Goal: Contribute content

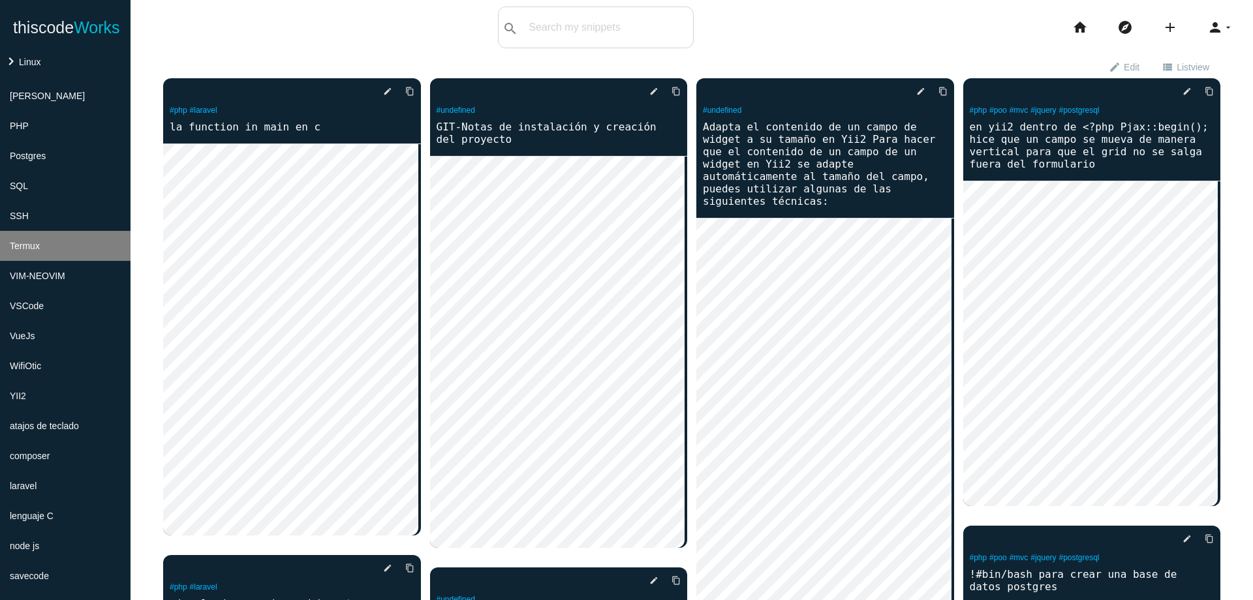
scroll to position [473, 0]
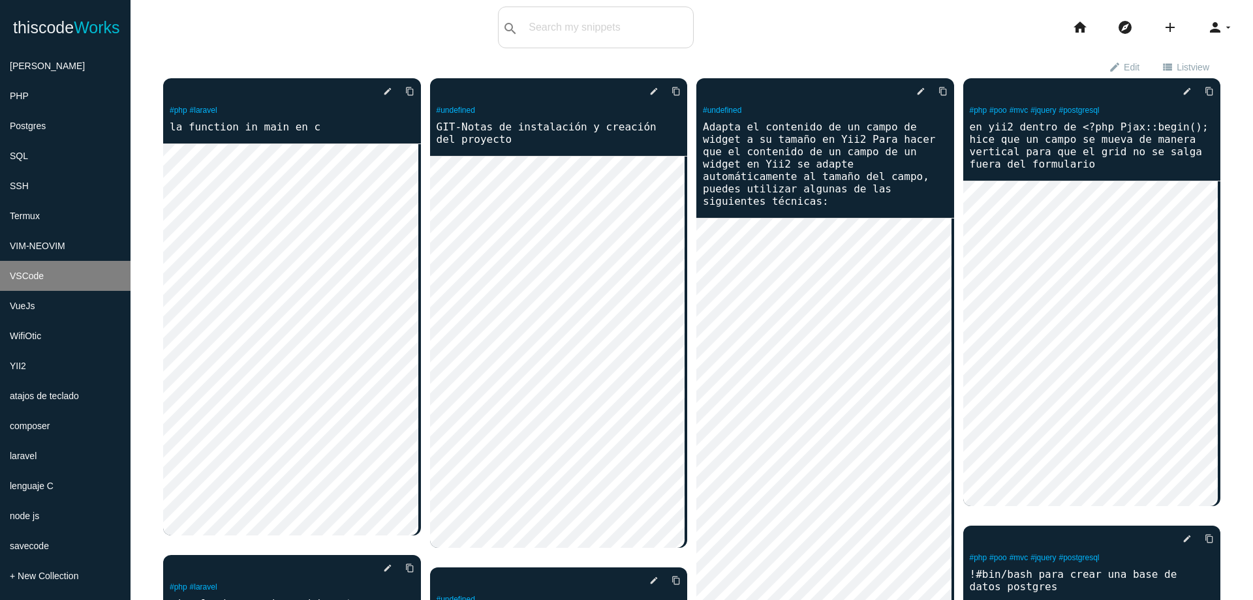
click at [59, 275] on li "VSCode" at bounding box center [65, 276] width 131 height 30
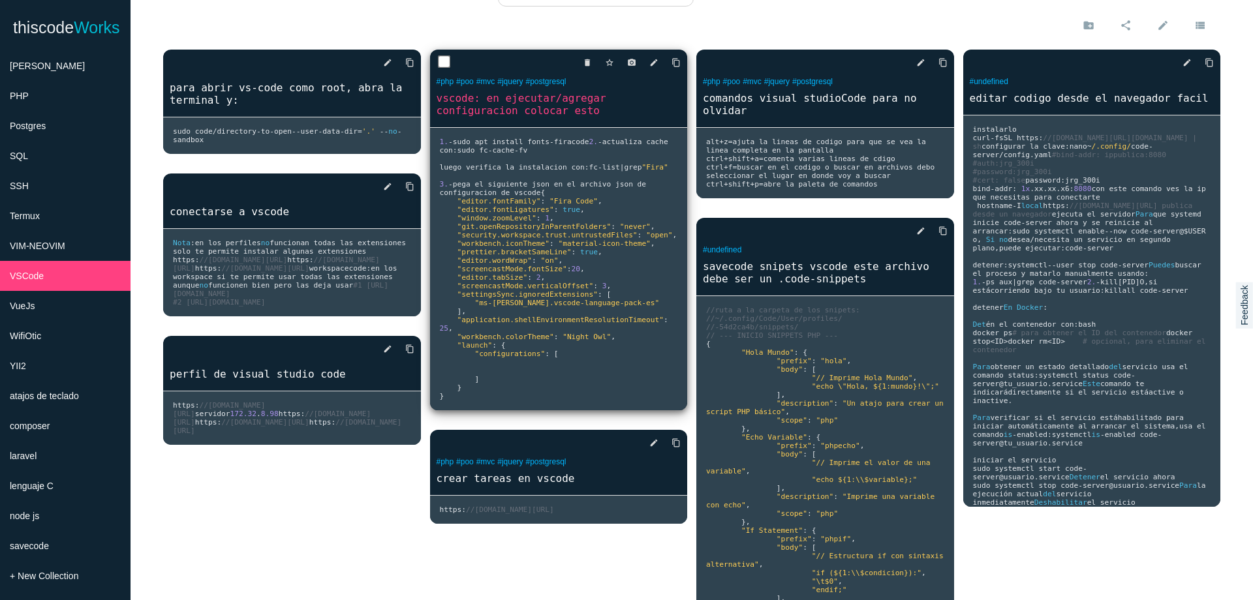
scroll to position [78, 0]
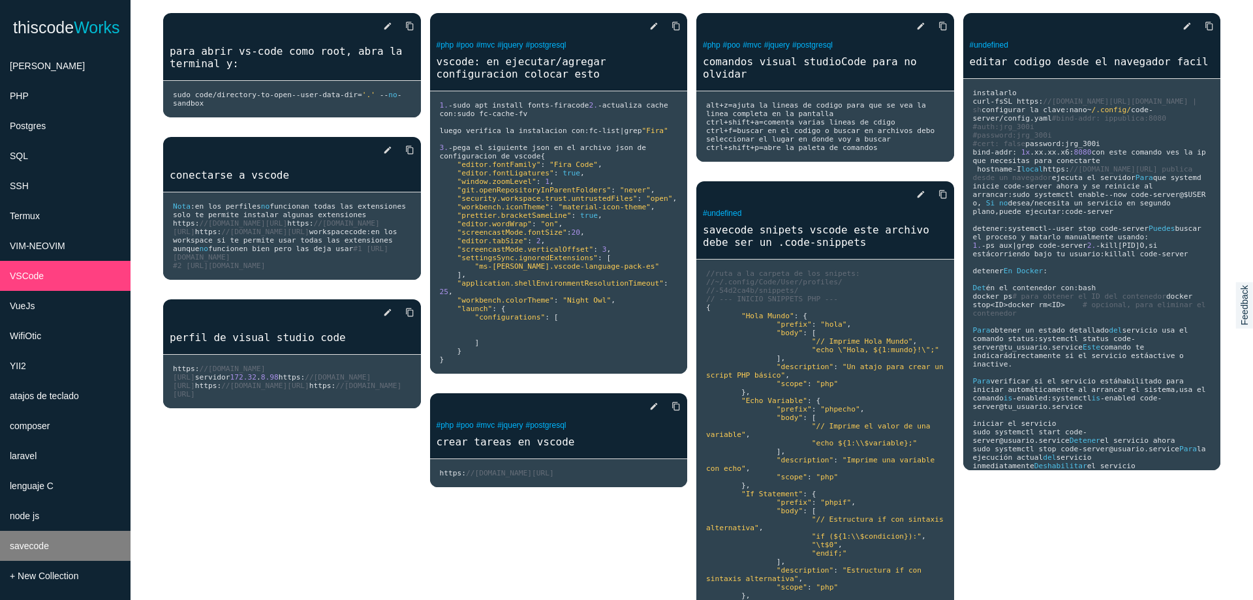
click at [92, 541] on li "savecode" at bounding box center [65, 546] width 131 height 30
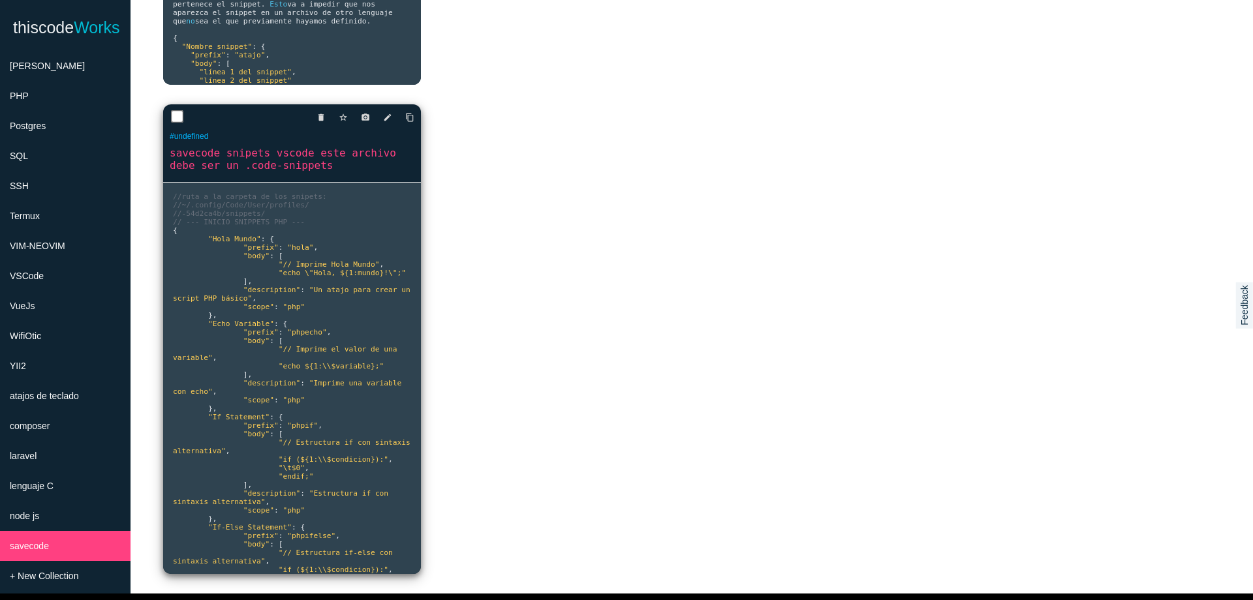
scroll to position [437, 0]
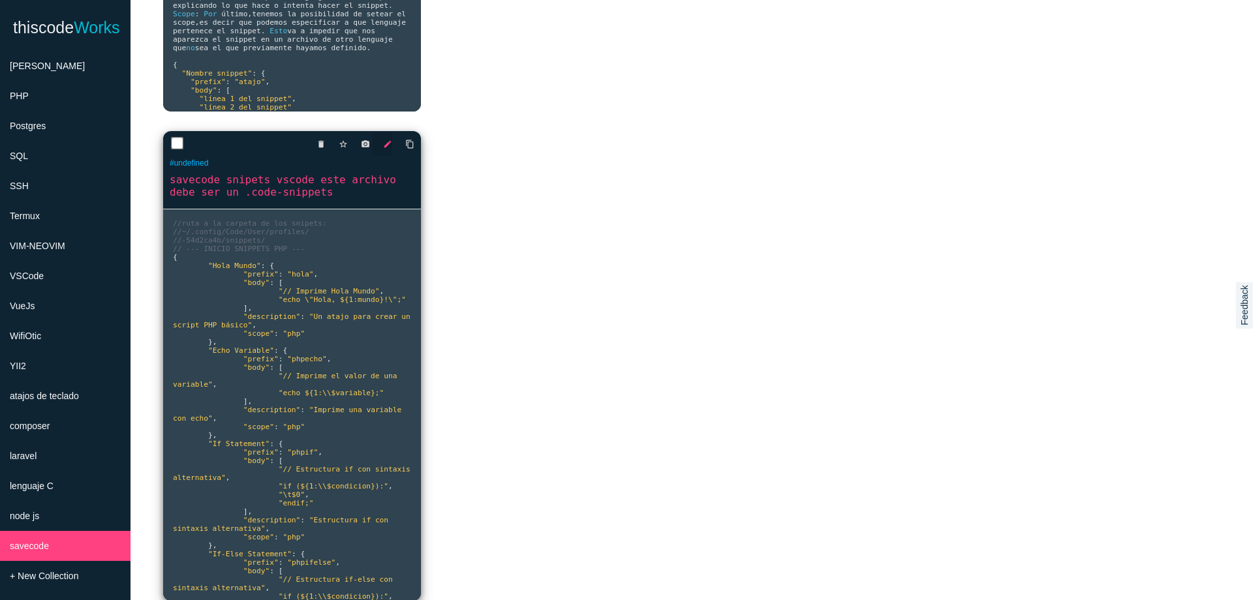
click at [384, 142] on icon "edit" at bounding box center [387, 143] width 9 height 23
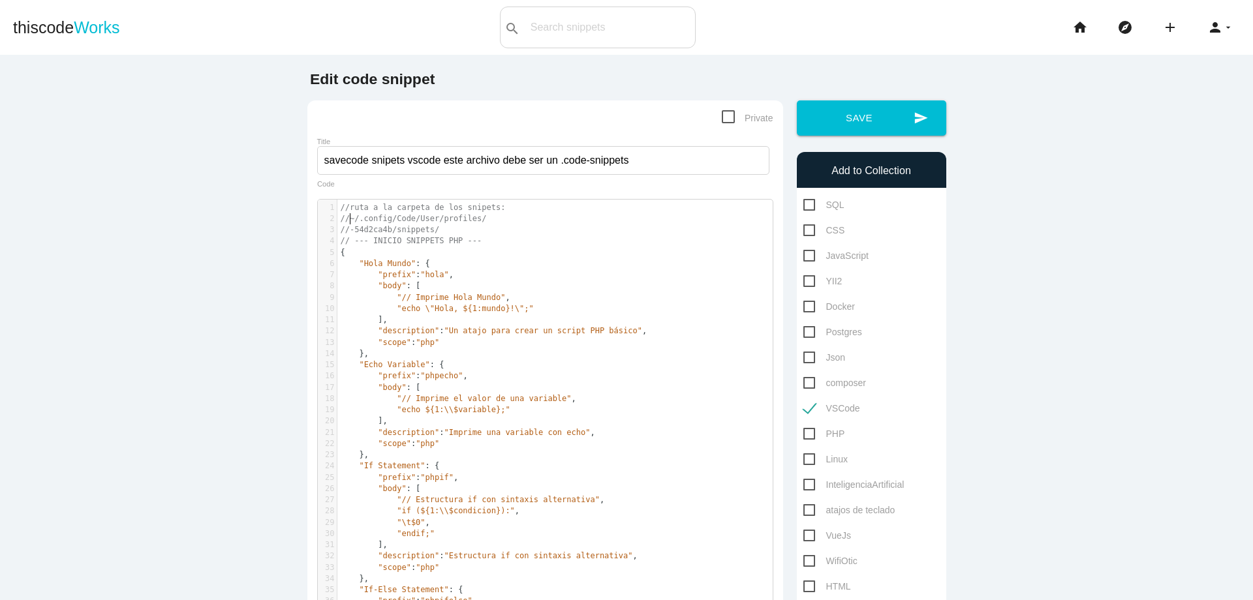
scroll to position [4, 0]
drag, startPoint x: 347, startPoint y: 220, endPoint x: 485, endPoint y: 219, distance: 137.7
click at [492, 217] on pre "//~/.config/Code/User/profiles/" at bounding box center [559, 218] width 445 height 11
type textarea "~/.config/Code/User/profiles/"
click at [341, 307] on span at bounding box center [350, 308] width 19 height 11
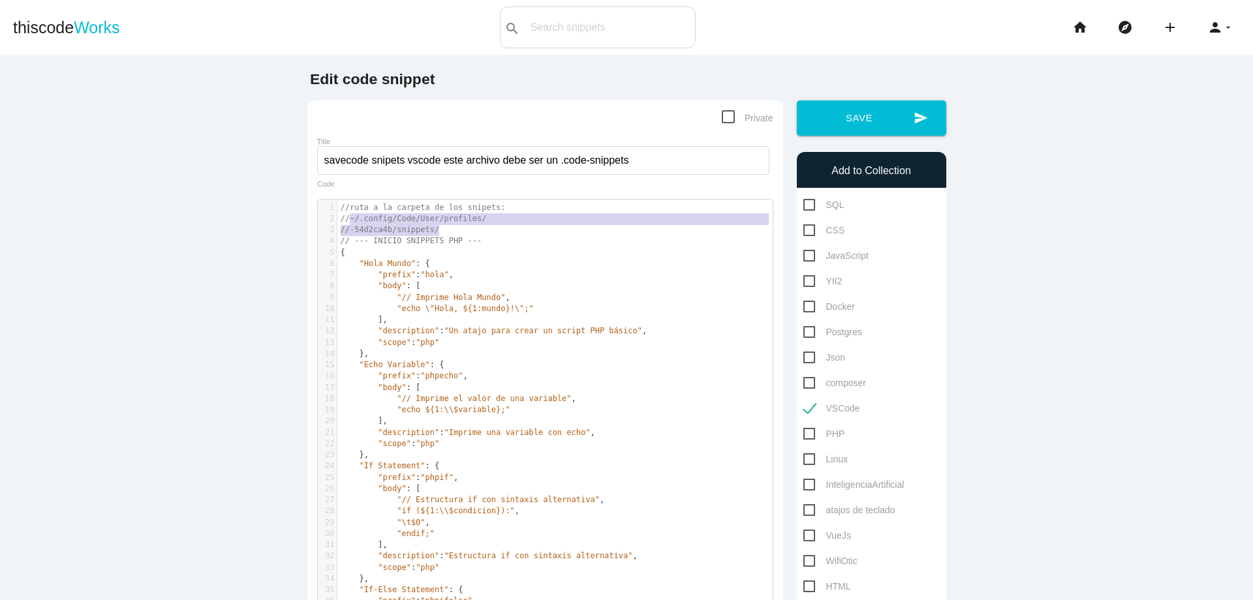
drag, startPoint x: 344, startPoint y: 219, endPoint x: 449, endPoint y: 226, distance: 105.4
type textarea "~/.config/Code/User/profiles/ //-54d2ca4b/snippets/"
